Goal: Find contact information: Find contact information

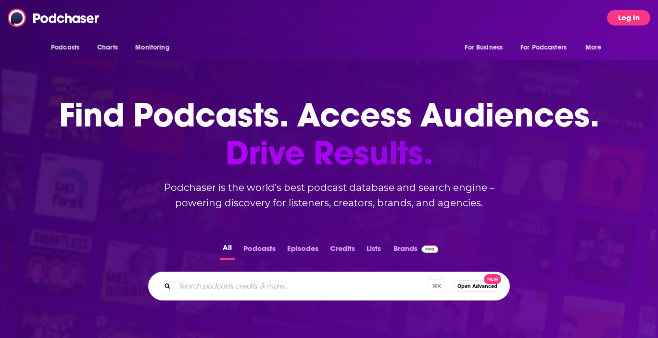
click at [626, 23] on button "Log In" at bounding box center [628, 17] width 43 height 15
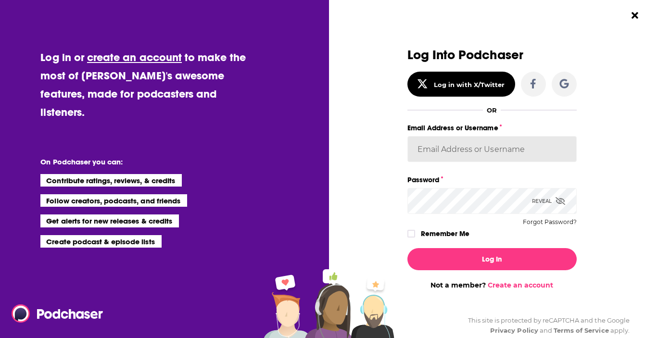
click at [497, 142] on input "Email Address or Username" at bounding box center [491, 149] width 169 height 26
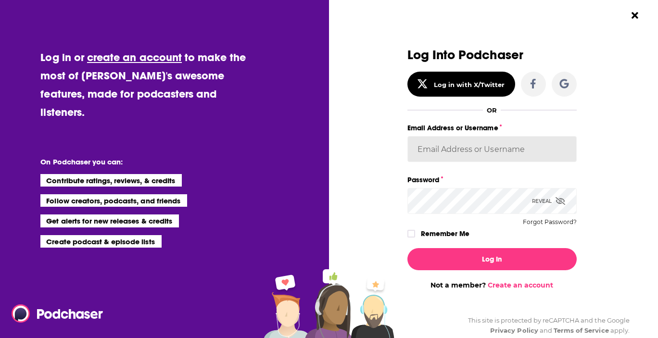
click at [562, 137] on input "Email Address or Username" at bounding box center [491, 149] width 169 height 26
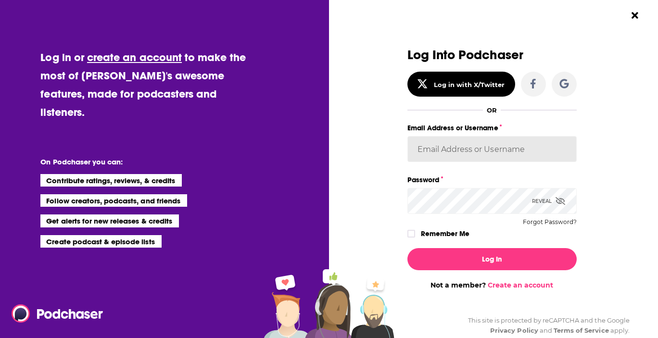
type input "CommsPodchaser"
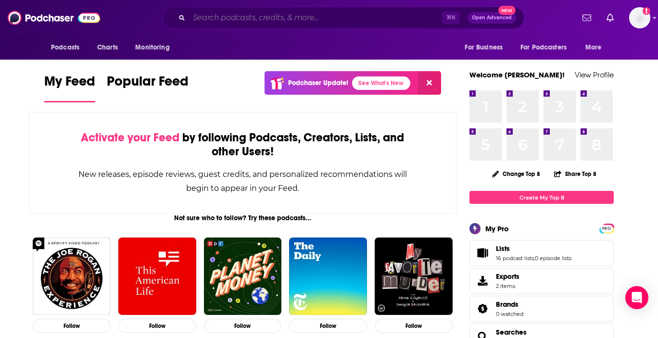
click at [243, 16] on input "Search podcasts, credits, & more..." at bounding box center [315, 17] width 253 height 15
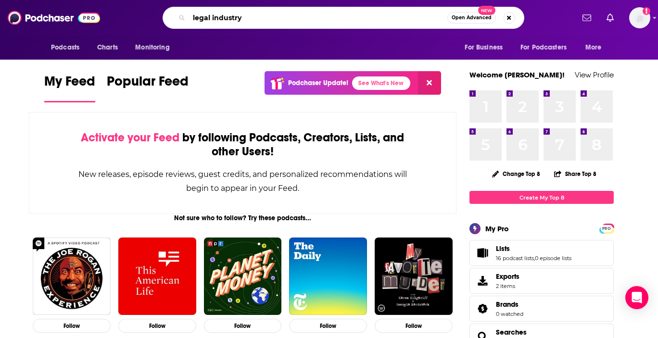
type input "legal industry"
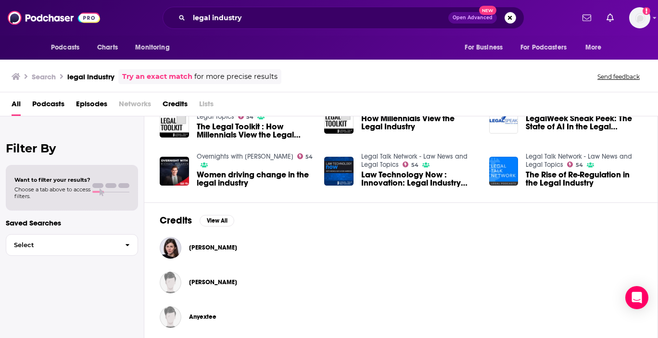
scroll to position [229, 0]
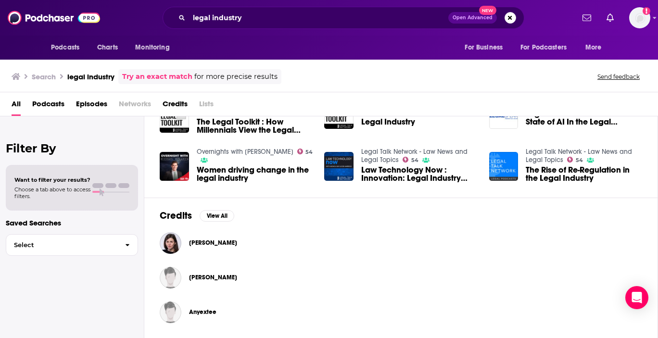
click at [216, 239] on span "[PERSON_NAME]" at bounding box center [213, 243] width 48 height 8
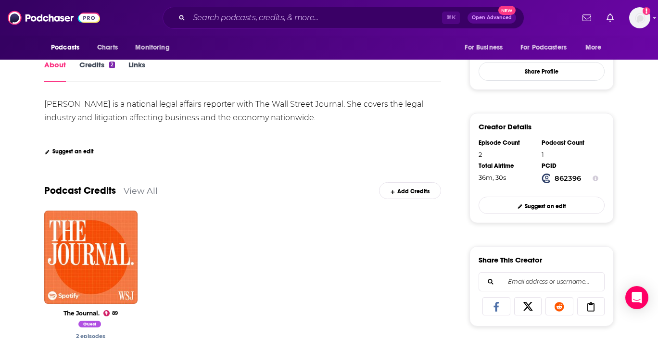
scroll to position [183, 0]
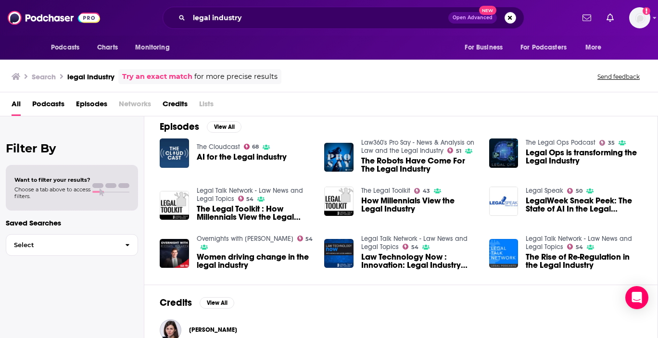
scroll to position [229, 0]
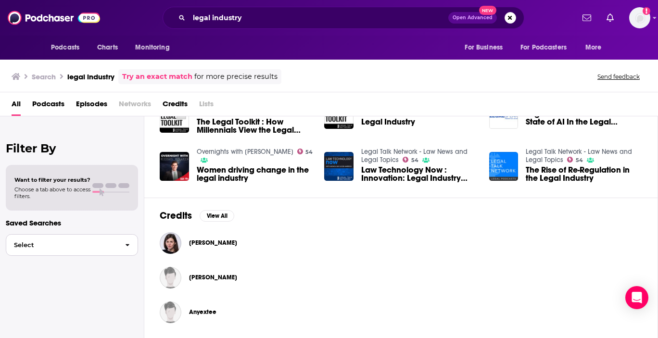
click at [83, 247] on span "Select" at bounding box center [61, 245] width 111 height 6
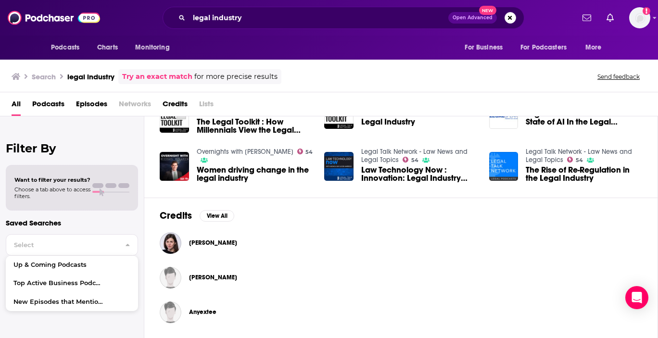
click at [50, 101] on span "Podcasts" at bounding box center [48, 106] width 32 height 20
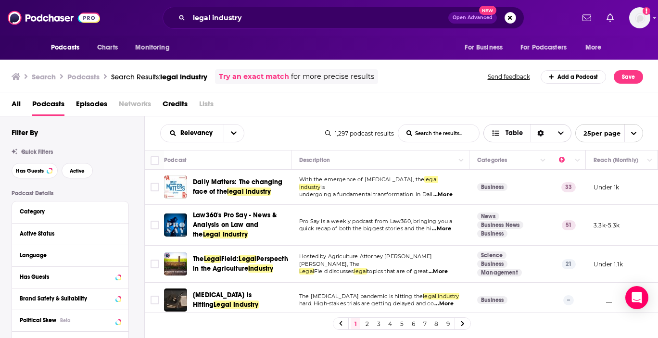
click at [509, 136] on span "Table" at bounding box center [513, 133] width 17 height 7
click at [509, 150] on span "Card" at bounding box center [533, 150] width 60 height 5
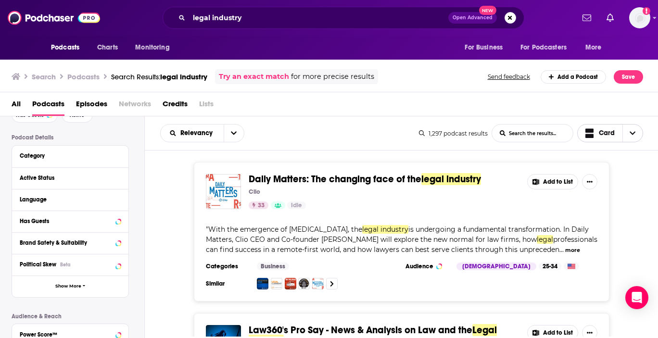
scroll to position [60, 0]
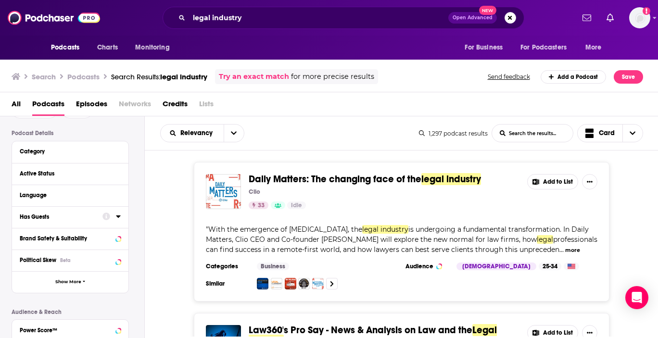
click at [117, 218] on icon at bounding box center [118, 216] width 5 height 8
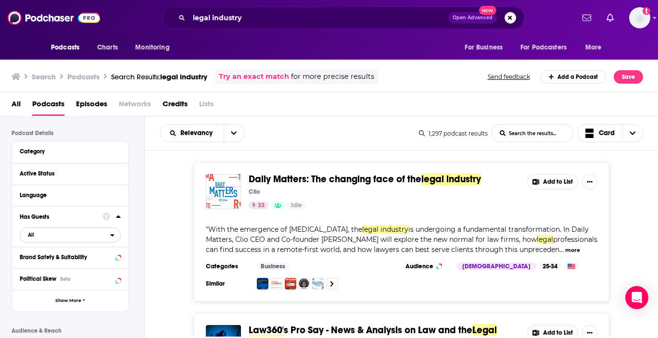
click at [62, 240] on span "All" at bounding box center [65, 234] width 90 height 12
click at [132, 183] on div "Podcast Details Category Active Status Language Has Guests All All Has guests 6…" at bounding box center [78, 310] width 133 height 361
click at [119, 174] on icon at bounding box center [118, 173] width 4 height 2
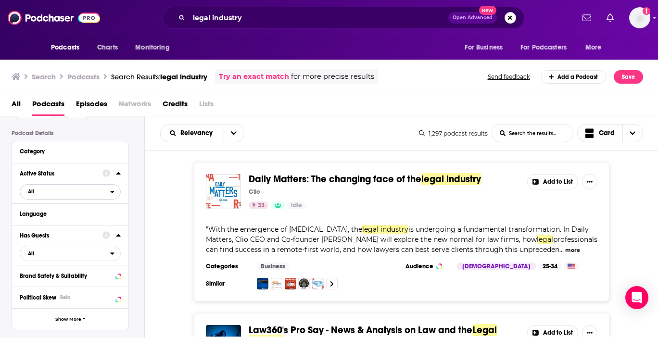
click at [94, 191] on span "All" at bounding box center [65, 191] width 90 height 12
click at [88, 225] on span "340" at bounding box center [97, 223] width 45 height 5
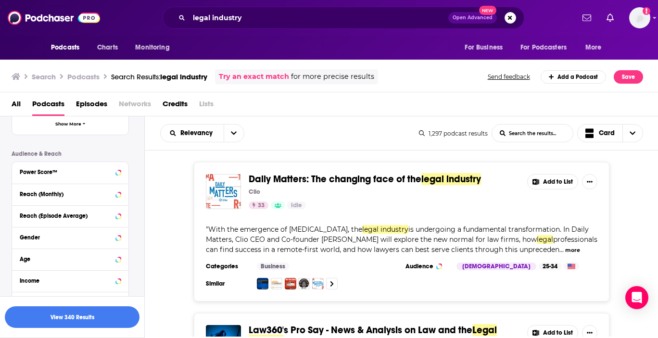
scroll to position [270, 0]
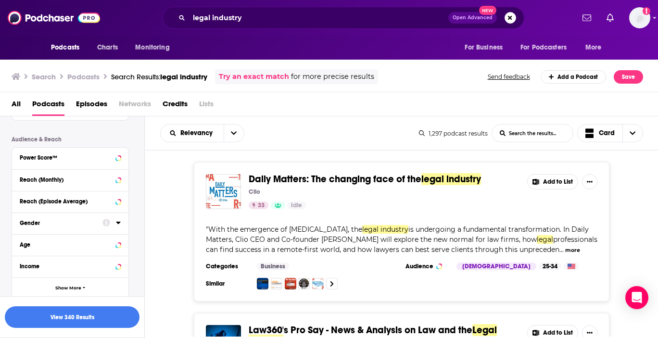
click at [116, 226] on icon at bounding box center [118, 223] width 5 height 8
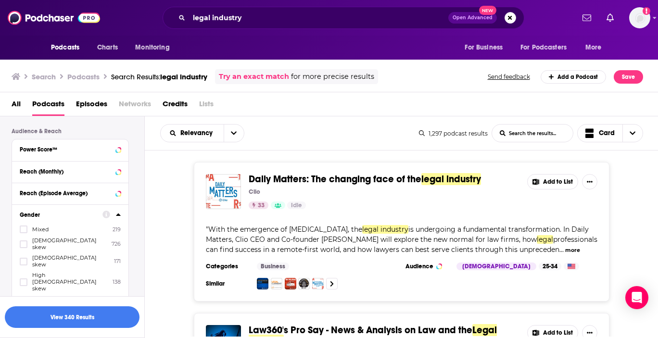
scroll to position [283, 0]
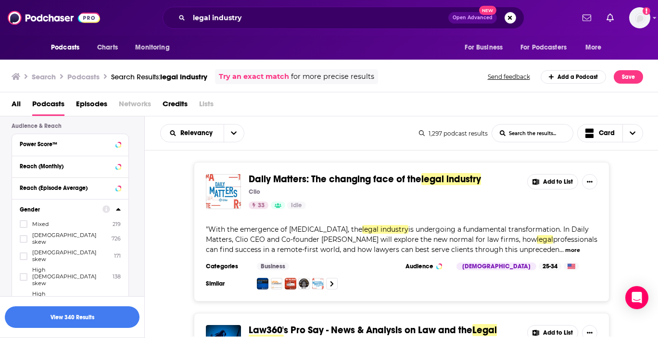
click at [58, 249] on span "[DEMOGRAPHIC_DATA] skew" at bounding box center [70, 255] width 77 height 13
click at [24, 259] on input "multiSelectOption-moderatefemale-2" at bounding box center [24, 259] width 0 height 0
click at [23, 298] on icon at bounding box center [24, 300] width 6 height 4
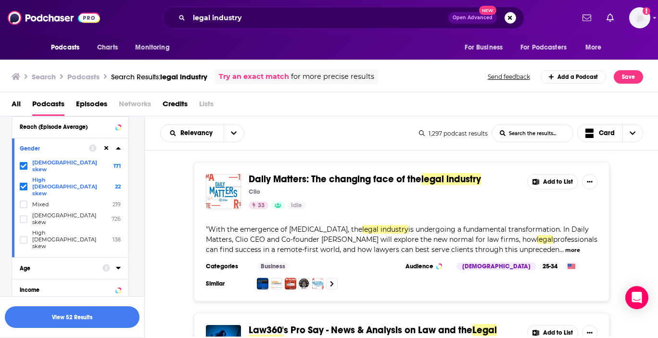
scroll to position [346, 0]
click at [23, 199] on icon at bounding box center [24, 202] width 6 height 6
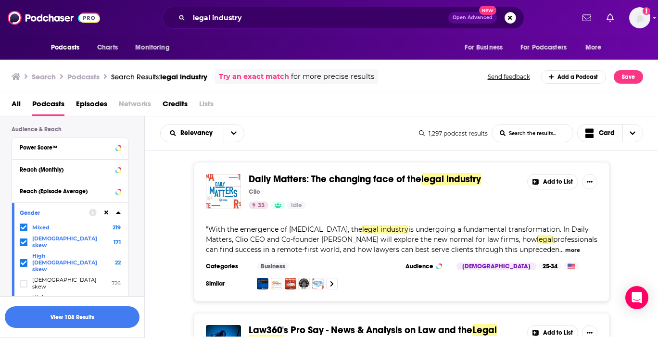
scroll to position [278, 0]
click at [74, 174] on div "Reach (Monthly)" at bounding box center [58, 171] width 76 height 7
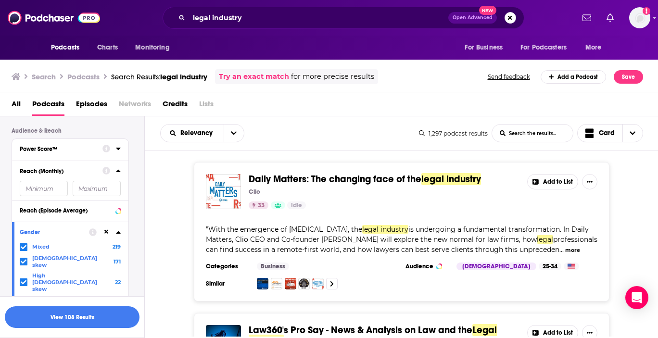
click at [70, 152] on div "Power Score™" at bounding box center [58, 149] width 76 height 7
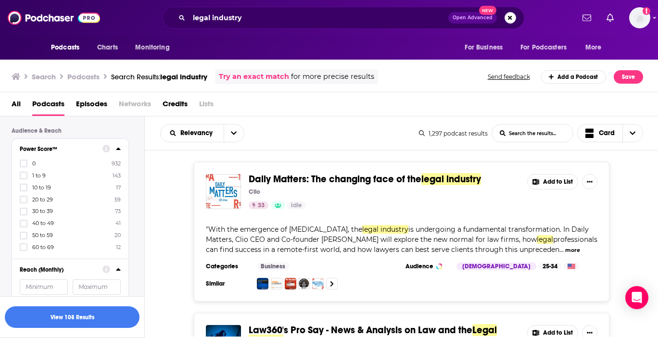
click at [121, 151] on div "Power Score™ 0 932 1 to 9 143 10 to 19 17 20 to 29 59 30 to 39 73 40 to 49 41 5…" at bounding box center [70, 199] width 116 height 120
click at [117, 150] on icon at bounding box center [118, 149] width 4 height 2
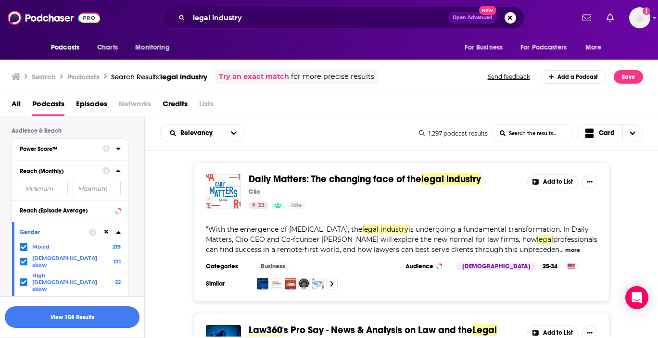
click at [105, 153] on icon at bounding box center [106, 149] width 8 height 8
click at [91, 151] on div "Power Score™" at bounding box center [58, 149] width 76 height 7
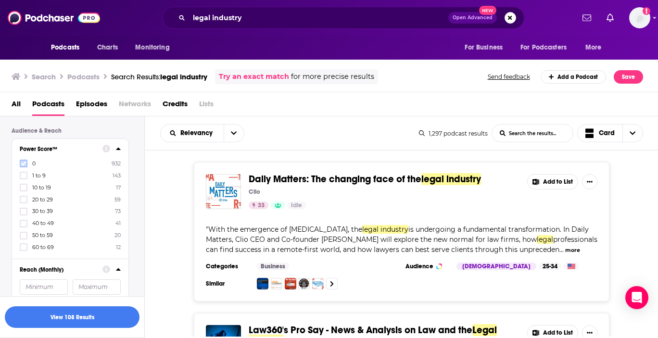
click at [22, 162] on icon at bounding box center [24, 164] width 6 height 6
click at [23, 177] on icon at bounding box center [24, 176] width 6 height 6
click at [22, 185] on label at bounding box center [24, 188] width 8 height 8
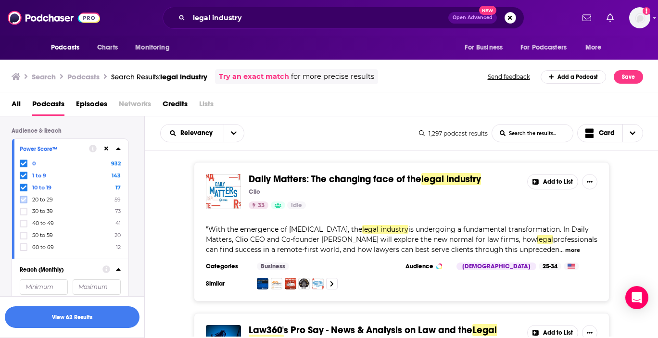
click at [21, 202] on icon at bounding box center [24, 200] width 6 height 6
click at [22, 212] on icon at bounding box center [24, 212] width 6 height 6
click at [62, 313] on button "View 93 Results" at bounding box center [72, 317] width 135 height 22
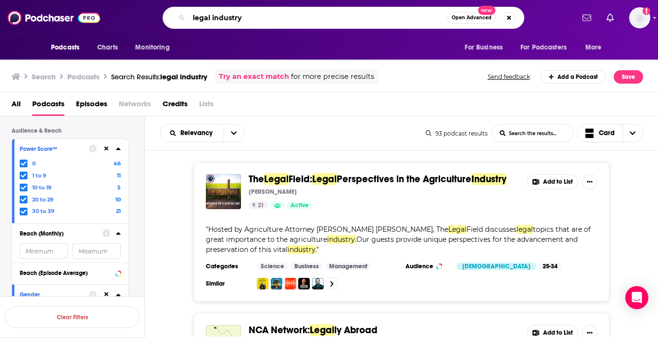
drag, startPoint x: 258, startPoint y: 19, endPoint x: 153, endPoint y: 19, distance: 105.3
click at [153, 19] on div "legal industry Open Advanced New" at bounding box center [342, 18] width 461 height 22
paste input "[PERSON_NAME] & [PERSON_NAME]"
drag, startPoint x: 325, startPoint y: 13, endPoint x: 72, endPoint y: -11, distance: 254.4
click at [72, 0] on html "Podcasts Charts Monitoring [PERSON_NAME] & [PERSON_NAME] Open Advanced New For …" at bounding box center [329, 169] width 658 height 338
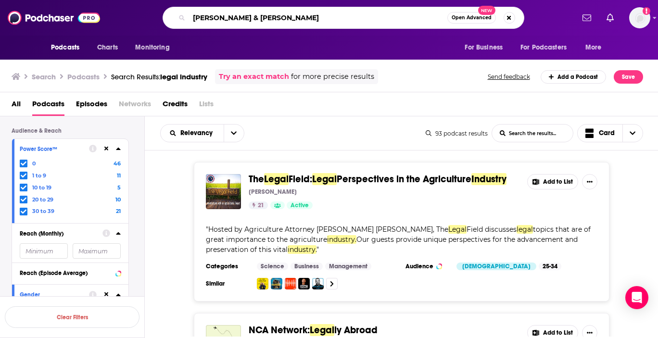
drag, startPoint x: 279, startPoint y: 16, endPoint x: 134, endPoint y: 15, distance: 145.2
click at [134, 15] on div "[PERSON_NAME] & [PERSON_NAME] Open Advanced New" at bounding box center [342, 18] width 461 height 22
paste input "The Lawyer’s Edge"
type input "The Lawyer’s Edge"
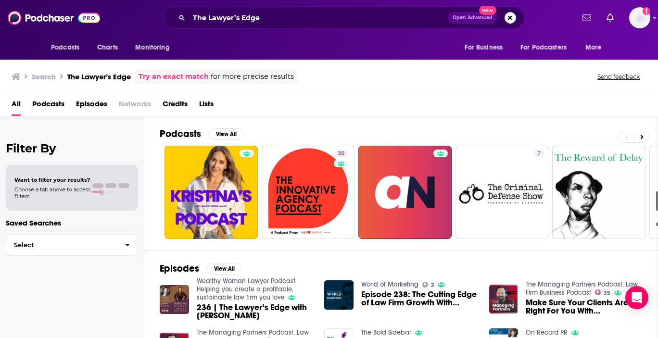
click at [18, 109] on span "All" at bounding box center [16, 106] width 9 height 20
click at [92, 182] on div "Want to filter your results? Choose a tab above to access filters." at bounding box center [71, 187] width 115 height 23
click at [124, 246] on span "button" at bounding box center [127, 245] width 20 height 21
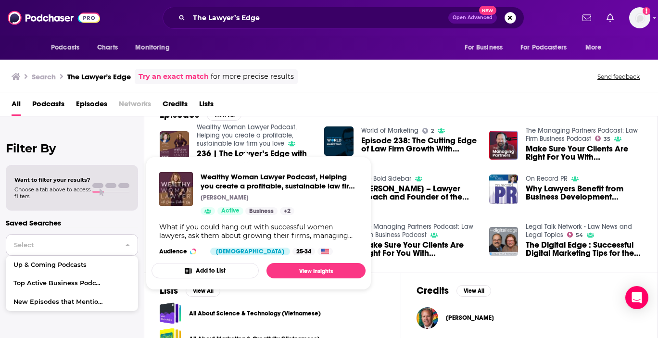
scroll to position [201, 0]
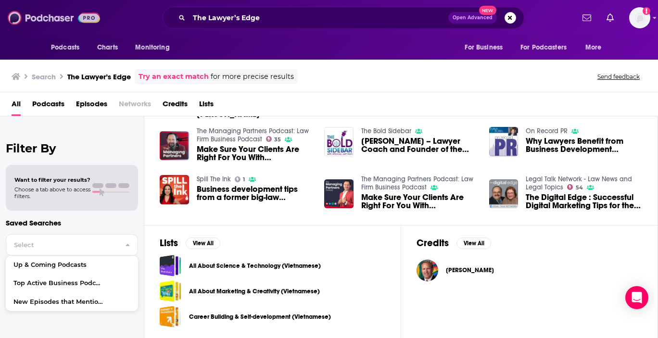
click at [41, 22] on img at bounding box center [54, 18] width 92 height 18
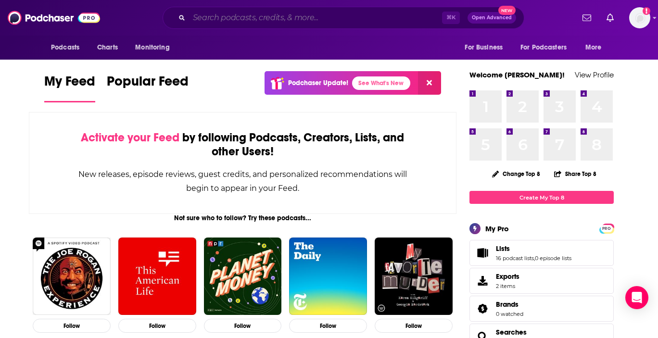
click at [211, 16] on input "Search podcasts, credits, & more..." at bounding box center [315, 17] width 253 height 15
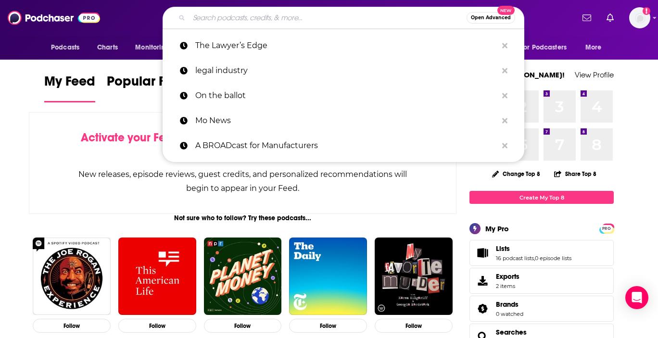
paste input "The Lawyer’s Edge"
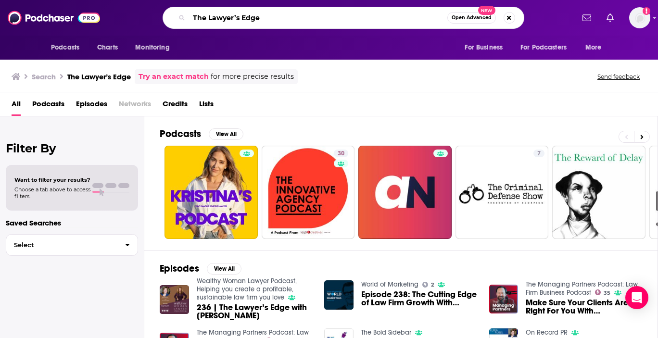
click at [238, 17] on input "The Lawyer’s Edge" at bounding box center [318, 17] width 258 height 15
type input "The Lawyers Edge"
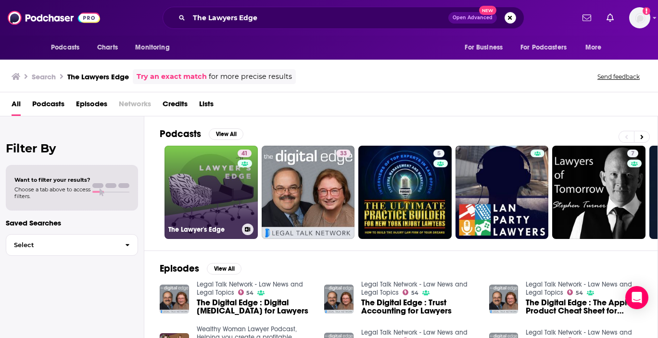
click at [229, 204] on link "41 The Lawyer's Edge" at bounding box center [210, 192] width 93 height 93
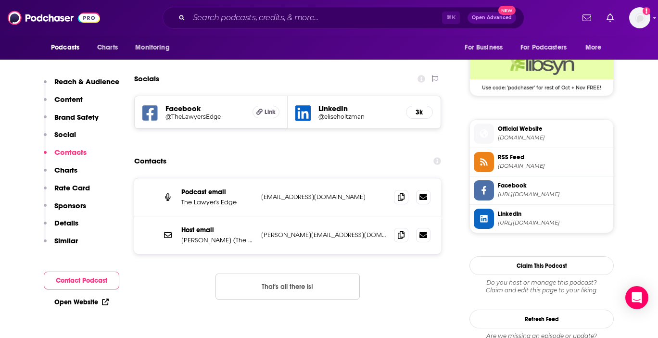
scroll to position [777, 0]
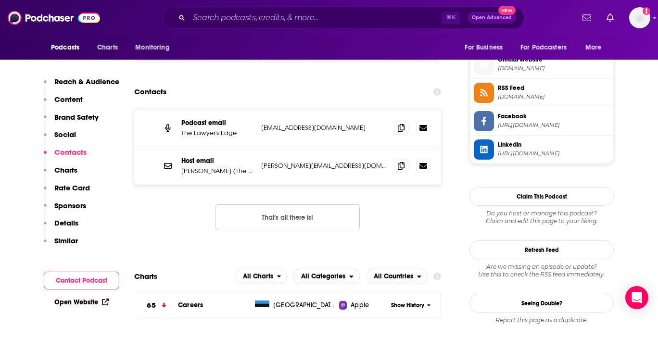
click at [209, 165] on p "Host email" at bounding box center [217, 161] width 72 height 8
drag, startPoint x: 222, startPoint y: 174, endPoint x: 165, endPoint y: 169, distance: 57.4
click at [165, 169] on div "Host email [PERSON_NAME] (The Lawyer's Edge) [PERSON_NAME][EMAIL_ADDRESS][DOMAI…" at bounding box center [287, 165] width 307 height 37
click at [224, 160] on p "Host email" at bounding box center [217, 161] width 72 height 8
click at [222, 170] on p "[PERSON_NAME] (The Lawyer's Edge)" at bounding box center [217, 171] width 72 height 8
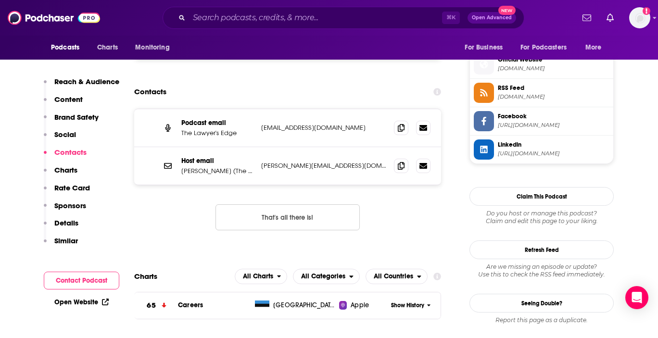
click at [281, 170] on p "[PERSON_NAME][EMAIL_ADDRESS][DOMAIN_NAME]" at bounding box center [323, 166] width 125 height 8
click at [400, 167] on icon at bounding box center [401, 166] width 7 height 8
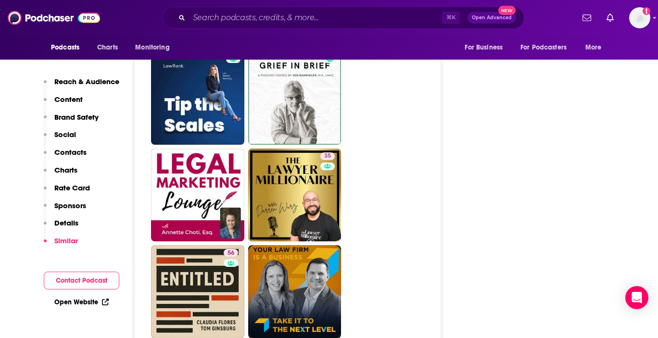
scroll to position [1642, 0]
